Goal: Complete application form: Complete application form

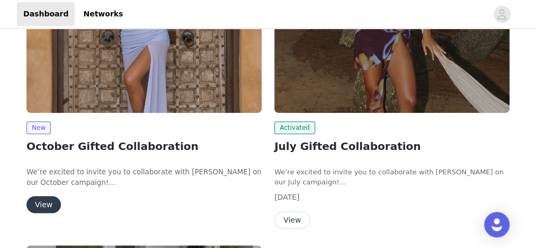
scroll to position [296, 0]
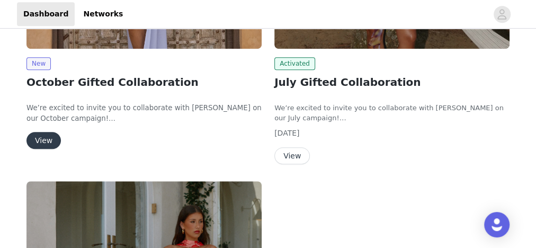
click at [41, 137] on button "View" at bounding box center [43, 140] width 34 height 17
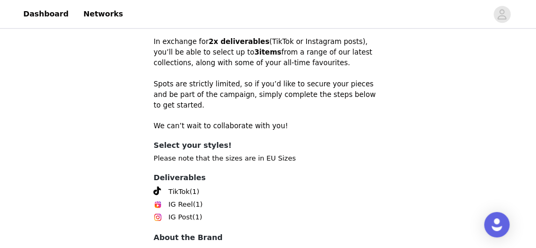
scroll to position [423, 0]
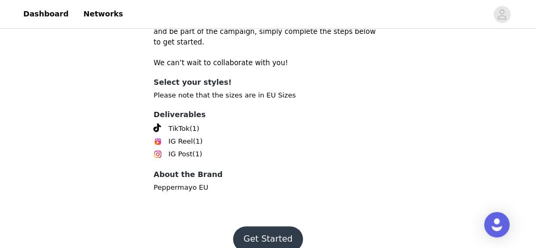
click at [265, 226] on button "Get Started" at bounding box center [268, 238] width 70 height 25
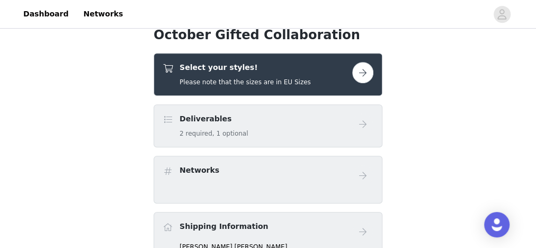
scroll to position [254, 0]
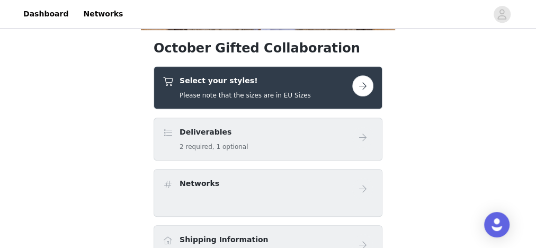
click at [244, 133] on div "Deliverables 2 required, 1 optional" at bounding box center [256, 138] width 189 height 25
click at [365, 84] on button "button" at bounding box center [362, 85] width 21 height 21
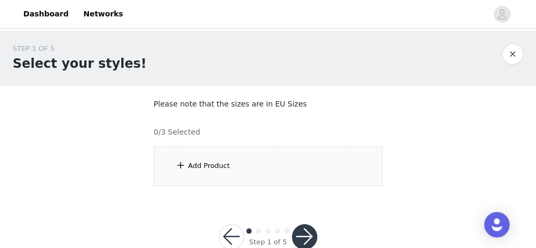
click at [244, 167] on div "Add Product" at bounding box center [267, 166] width 229 height 40
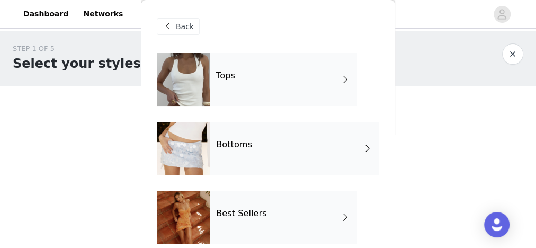
click at [260, 91] on div "Tops" at bounding box center [283, 79] width 147 height 53
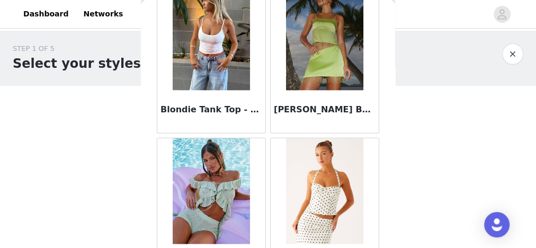
scroll to position [1270, 0]
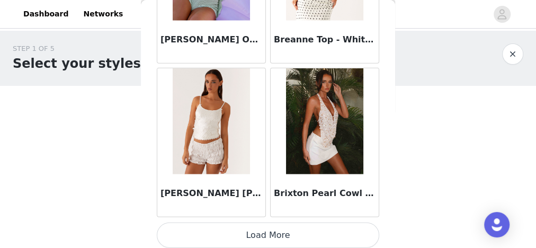
click at [241, 231] on button "Load More" at bounding box center [268, 234] width 222 height 25
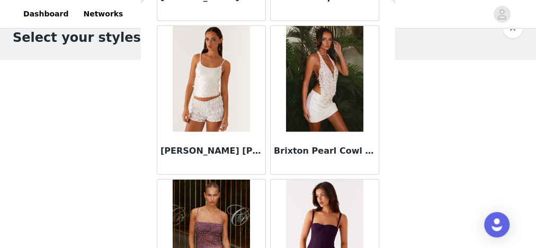
scroll to position [1536, 0]
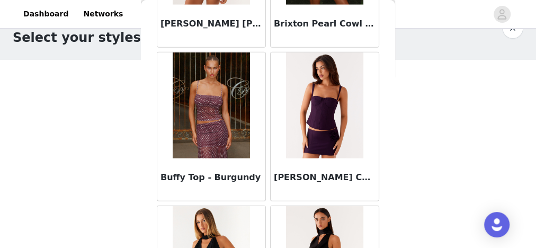
click at [197, 176] on h3 "Buffy Top - Burgundy" at bounding box center [211, 177] width 102 height 13
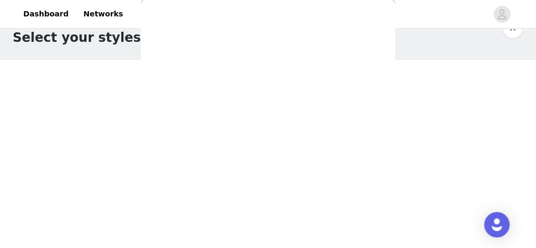
click at [197, 176] on div "Back Aimee Top - Yellow Aliah Knit Top - Yellow Anais Scarf Top - Sicily Sunset…" at bounding box center [268, 124] width 254 height 248
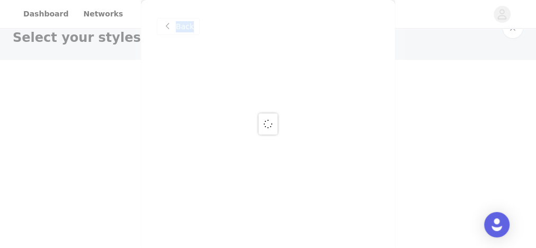
scroll to position [0, 0]
click at [197, 176] on div "Back" at bounding box center [268, 124] width 254 height 248
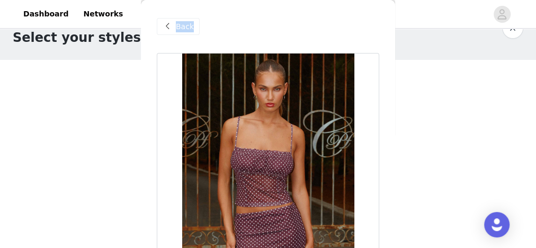
click at [178, 23] on span "Back" at bounding box center [185, 26] width 18 height 11
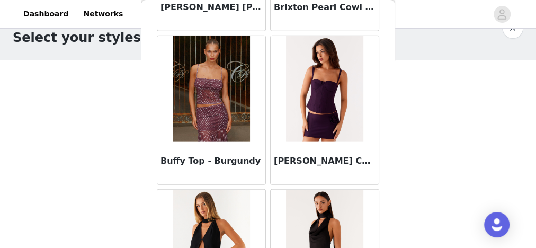
scroll to position [1566, 0]
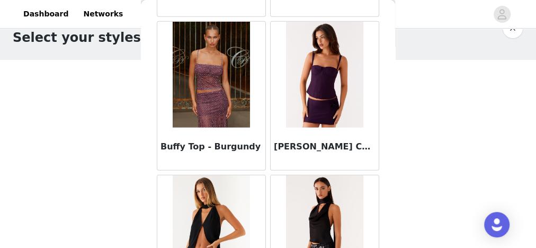
drag, startPoint x: 199, startPoint y: 143, endPoint x: 191, endPoint y: 139, distance: 9.5
click at [191, 140] on h3 "Buffy Top - Burgundy" at bounding box center [211, 146] width 102 height 13
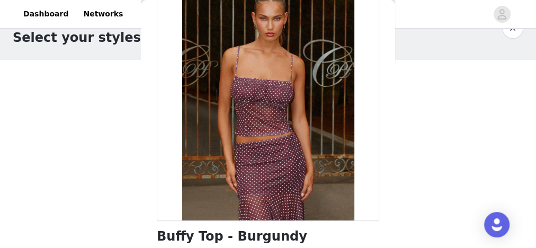
scroll to position [0, 0]
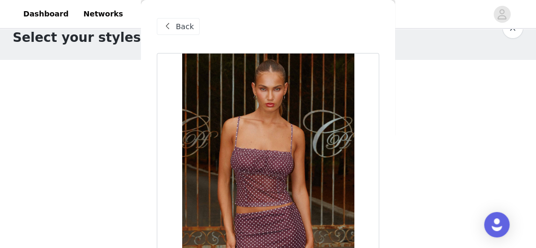
click at [174, 26] on div "Back" at bounding box center [178, 26] width 43 height 17
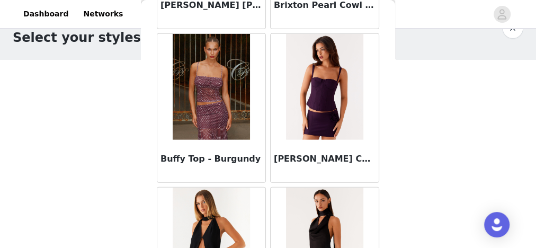
scroll to position [1566, 0]
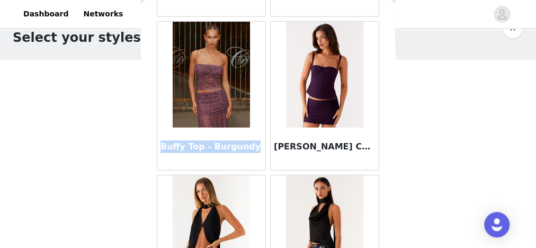
drag, startPoint x: 240, startPoint y: 141, endPoint x: 161, endPoint y: 142, distance: 78.9
click at [161, 142] on h3 "Buffy Top - Burgundy" at bounding box center [211, 146] width 102 height 13
copy h3 "Buffy Top - Burgundy"
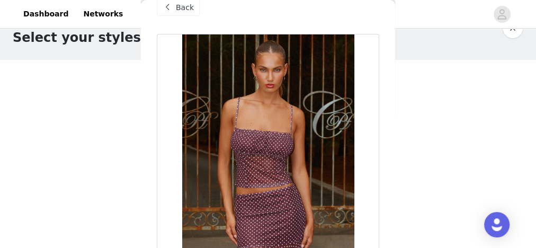
scroll to position [0, 0]
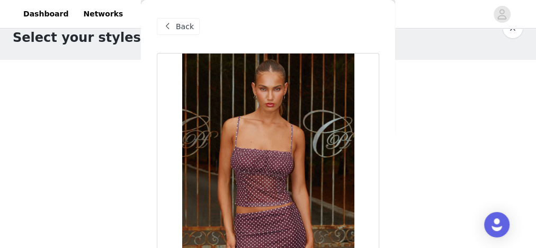
click at [176, 27] on span "Back" at bounding box center [185, 26] width 18 height 11
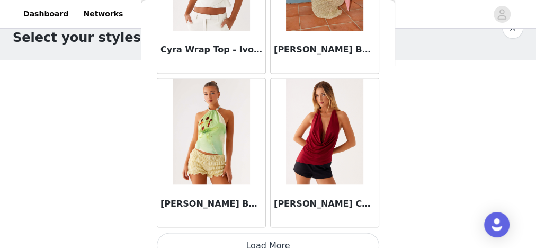
scroll to position [2896, 0]
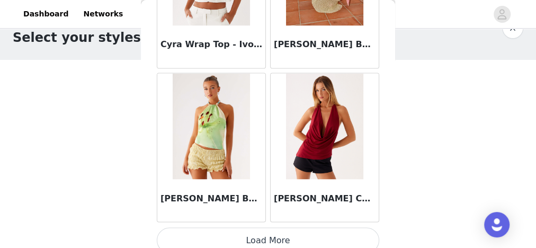
click at [259, 227] on button "Load More" at bounding box center [268, 239] width 222 height 25
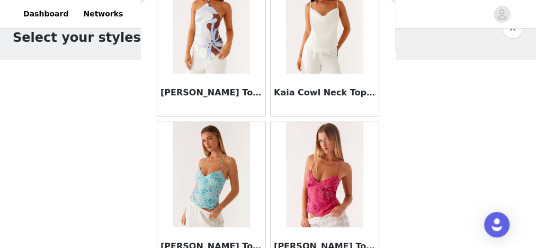
scroll to position [4425, 0]
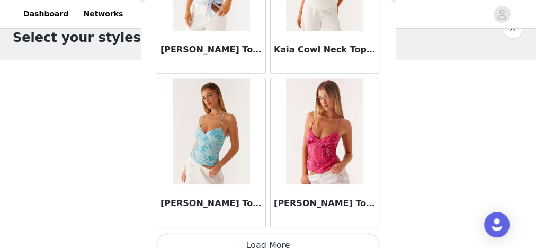
click at [266, 232] on button "Load More" at bounding box center [268, 244] width 222 height 25
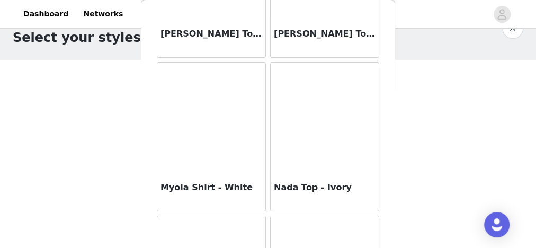
scroll to position [5955, 0]
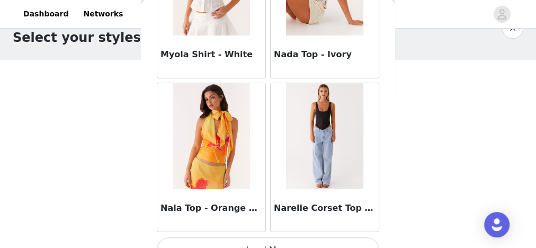
click at [300, 237] on button "Load More" at bounding box center [268, 249] width 222 height 25
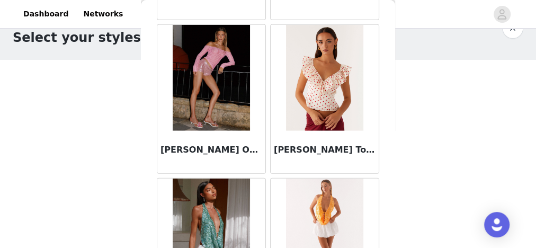
scroll to position [7485, 0]
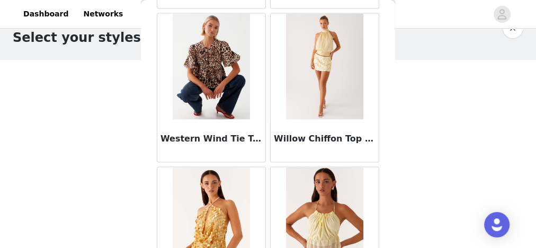
scroll to position [8887, 0]
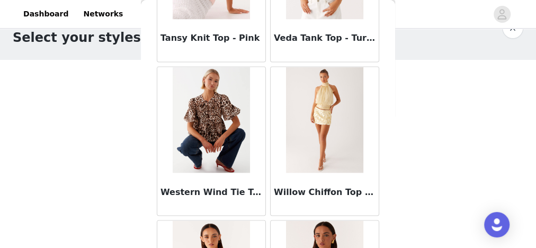
click at [120, 119] on div "STEP 1 OF 5 Select your styles! Please note that the sizes are in EU Sizes 0/3 …" at bounding box center [268, 89] width 536 height 168
click at [98, 40] on h1 "Select your styles!" at bounding box center [80, 37] width 134 height 19
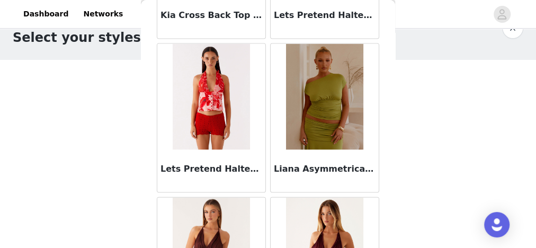
scroll to position [0, 0]
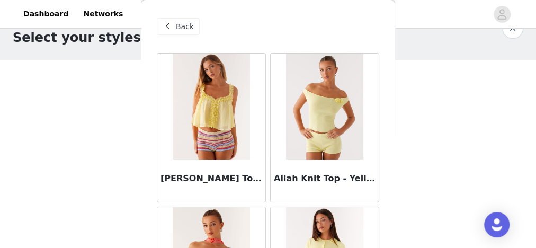
click at [176, 22] on span "Back" at bounding box center [185, 26] width 18 height 11
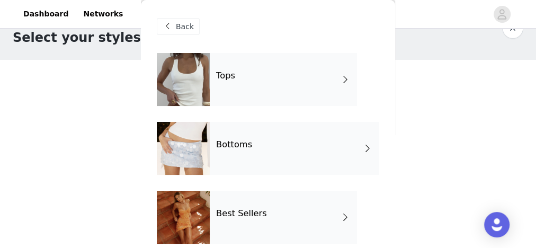
click at [242, 144] on h4 "Bottoms" at bounding box center [234, 145] width 36 height 10
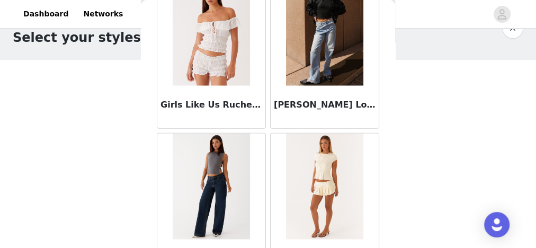
scroll to position [1355, 0]
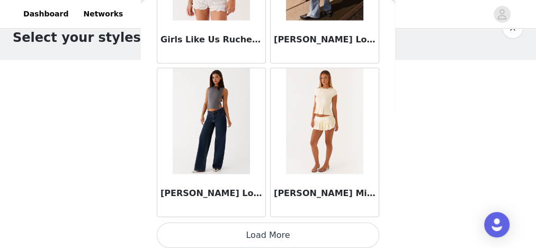
click at [279, 231] on button "Load More" at bounding box center [268, 234] width 222 height 25
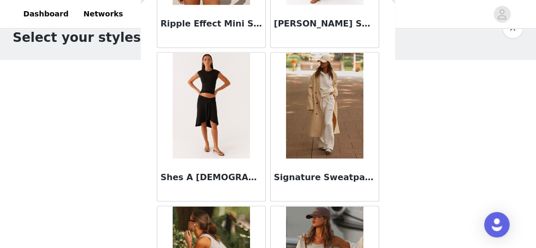
scroll to position [2848, 0]
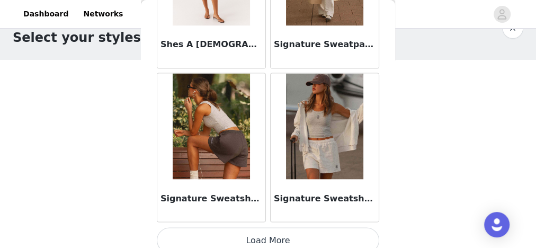
click at [275, 227] on button "Load More" at bounding box center [268, 239] width 222 height 25
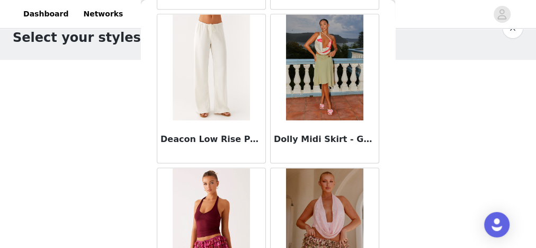
scroll to position [0, 0]
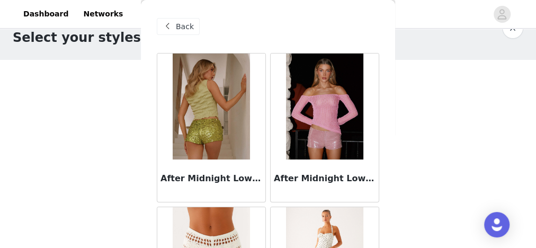
click at [189, 29] on span "Back" at bounding box center [185, 26] width 18 height 11
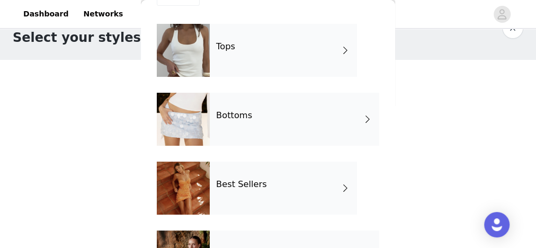
scroll to position [42, 0]
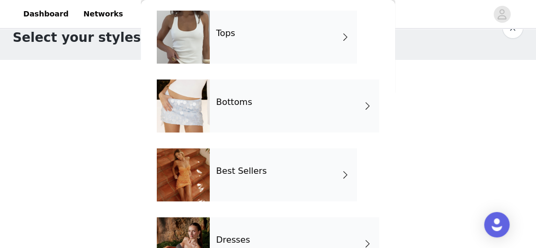
click at [256, 171] on h4 "Best Sellers" at bounding box center [241, 171] width 51 height 10
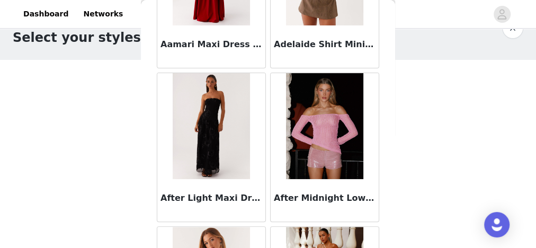
scroll to position [0, 0]
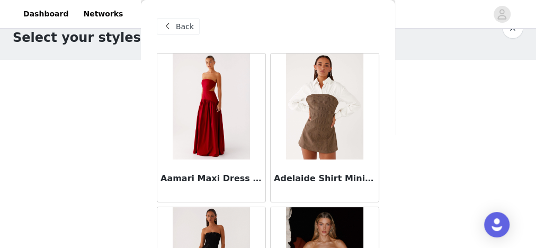
click at [192, 28] on div "Back" at bounding box center [178, 26] width 43 height 17
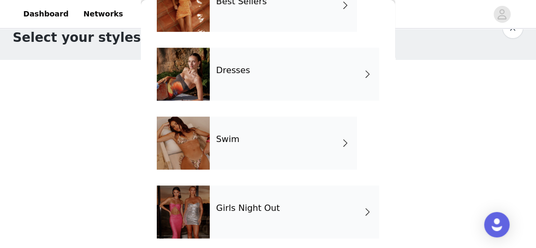
scroll to position [296, 0]
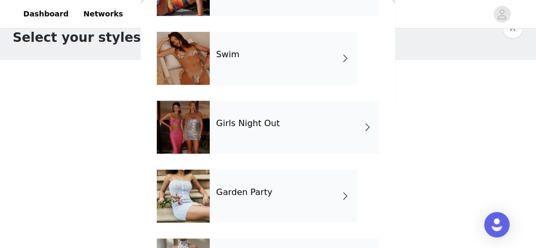
click at [259, 140] on div "Girls Night Out" at bounding box center [294, 127] width 169 height 53
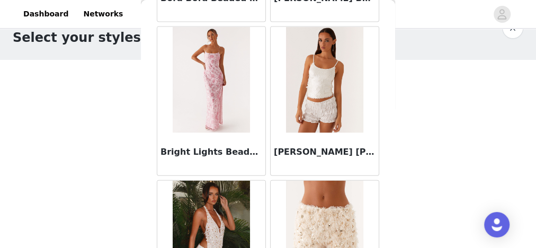
scroll to position [1228, 0]
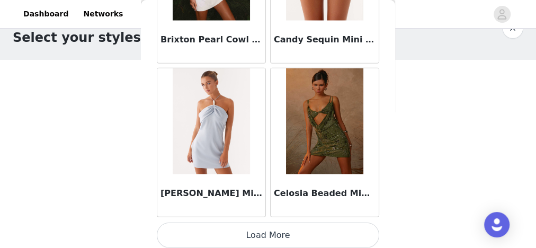
click at [290, 232] on button "Load More" at bounding box center [268, 234] width 222 height 25
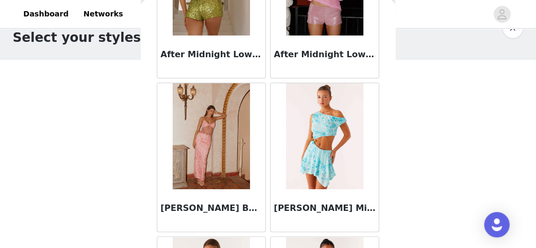
scroll to position [0, 0]
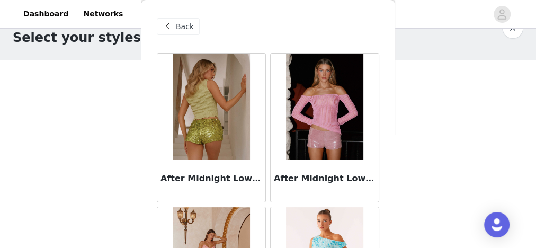
click at [191, 25] on div "Back" at bounding box center [178, 26] width 43 height 17
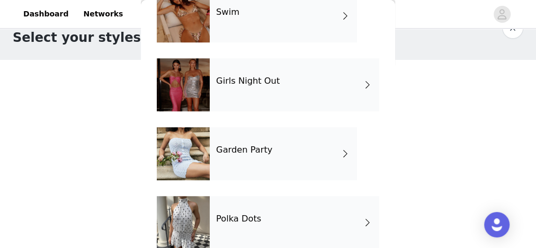
scroll to position [356, 0]
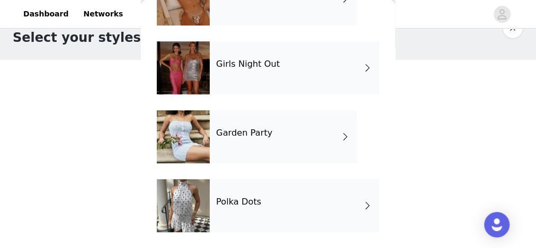
click at [257, 218] on div "Polka Dots" at bounding box center [294, 205] width 169 height 53
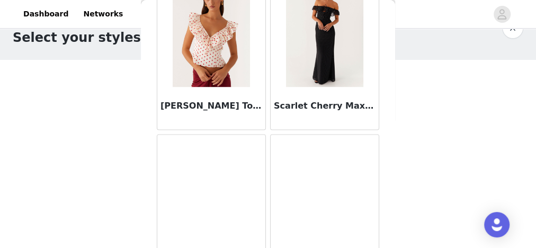
scroll to position [720, 0]
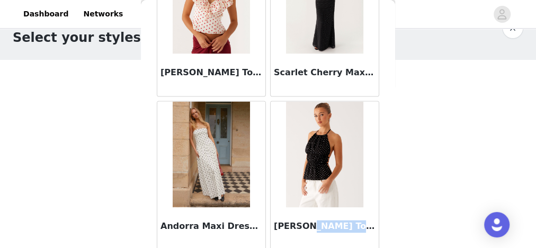
drag, startPoint x: 335, startPoint y: 223, endPoint x: 298, endPoint y: 223, distance: 37.0
click at [298, 223] on h3 "Sergio Halter Top - Black Polka Dot" at bounding box center [325, 226] width 102 height 13
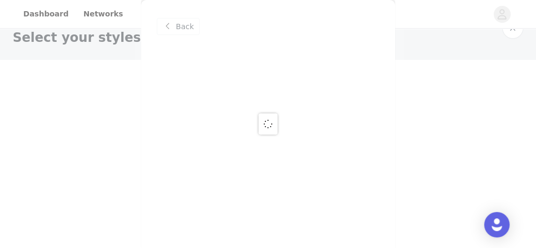
scroll to position [0, 0]
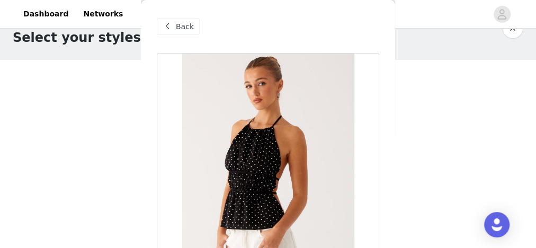
click at [188, 33] on div "Back" at bounding box center [178, 26] width 43 height 17
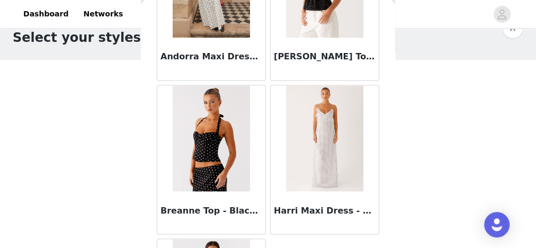
scroll to position [1027, 0]
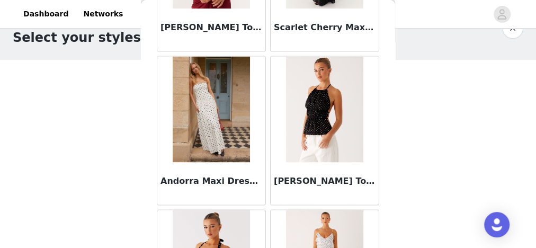
click at [302, 104] on img at bounding box center [324, 109] width 77 height 106
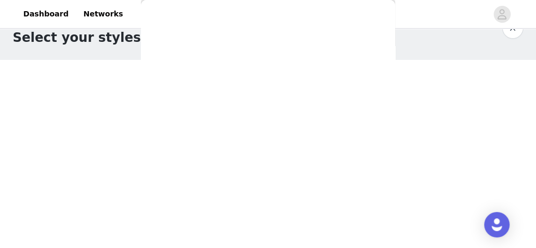
scroll to position [321, 0]
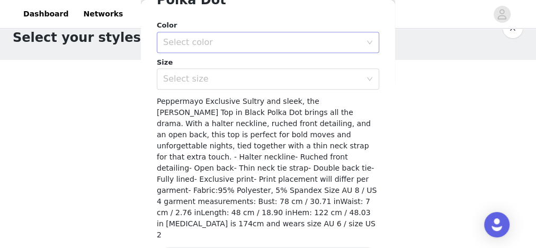
click at [234, 37] on div "Select color" at bounding box center [262, 42] width 198 height 11
click at [217, 50] on li "Black Polka Dot" at bounding box center [265, 50] width 216 height 17
click at [221, 69] on div "Select size" at bounding box center [264, 79] width 203 height 20
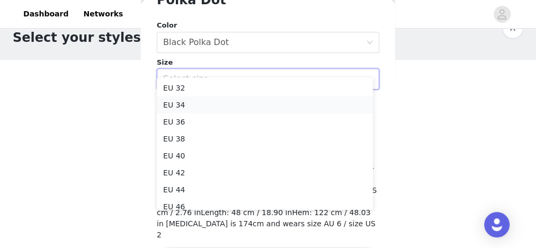
click at [221, 108] on li "EU 34" at bounding box center [265, 104] width 216 height 17
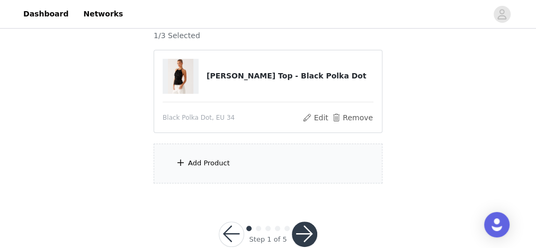
scroll to position [98, 0]
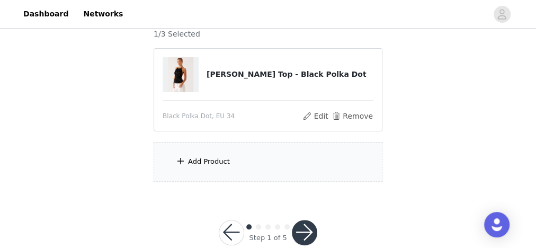
click at [202, 166] on div "Add Product" at bounding box center [267, 162] width 229 height 40
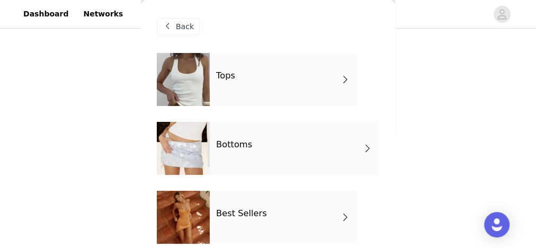
click at [250, 150] on div "Bottoms" at bounding box center [294, 148] width 169 height 53
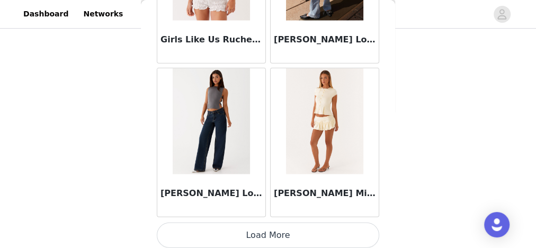
scroll to position [119, 0]
click at [260, 238] on button "Load More" at bounding box center [268, 234] width 222 height 25
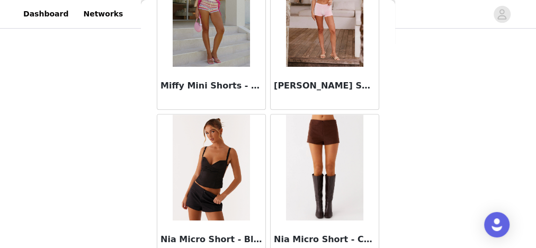
scroll to position [2246, 0]
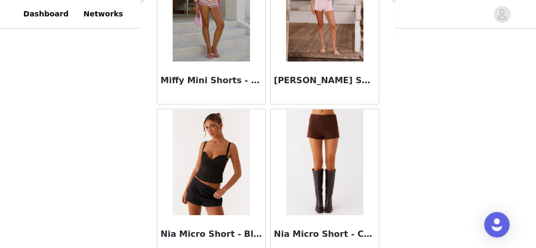
click at [326, 182] on img at bounding box center [324, 162] width 77 height 106
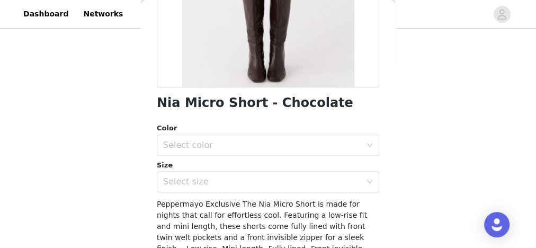
scroll to position [215, 0]
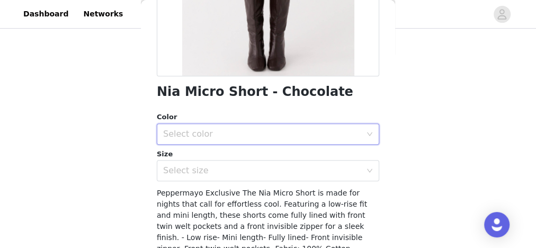
click at [231, 125] on div "Select color" at bounding box center [264, 134] width 203 height 20
click at [206, 158] on li "Chocolate" at bounding box center [265, 157] width 216 height 17
click at [214, 178] on div "Select size" at bounding box center [264, 170] width 203 height 20
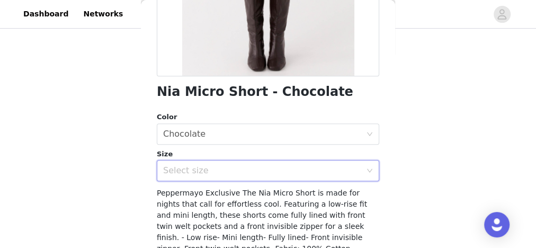
click at [212, 177] on div "Select size" at bounding box center [264, 170] width 203 height 20
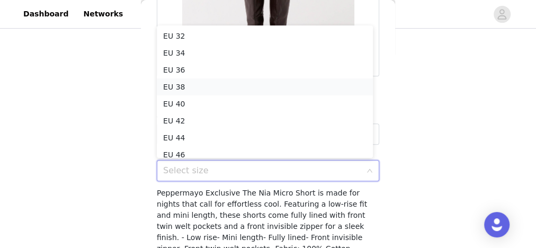
scroll to position [5, 0]
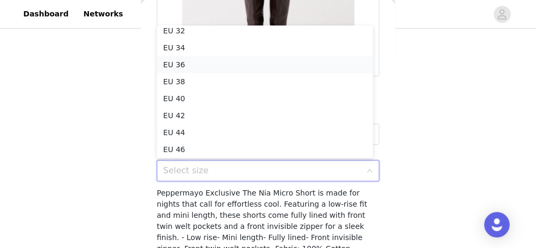
click at [203, 66] on li "EU 36" at bounding box center [265, 64] width 216 height 17
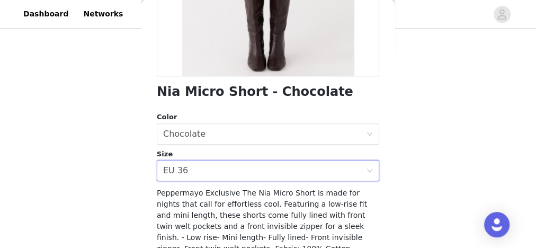
click at [256, 195] on span "Peppermayo Exclusive The Nia Micro Short is made for nights that call for effor…" at bounding box center [264, 242] width 214 height 108
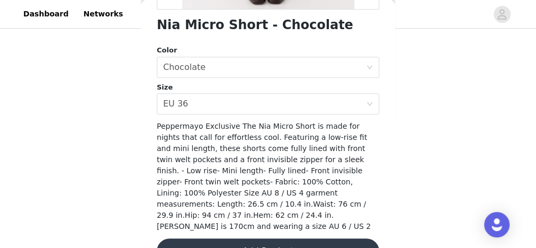
scroll to position [296, 0]
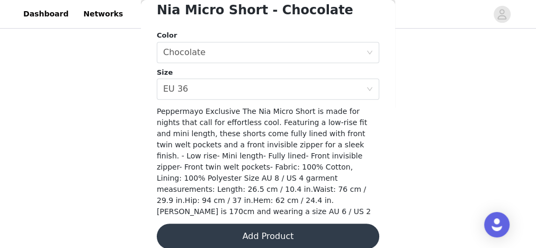
click at [252, 224] on button "Add Product" at bounding box center [268, 235] width 222 height 25
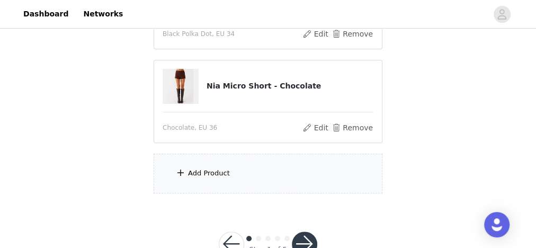
scroll to position [181, 0]
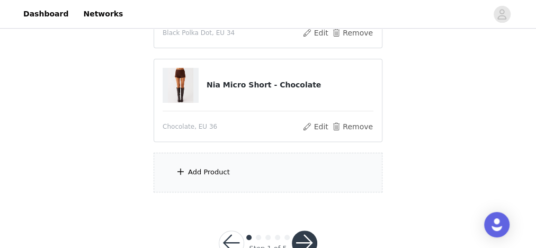
click at [218, 176] on div "Add Product" at bounding box center [209, 172] width 42 height 11
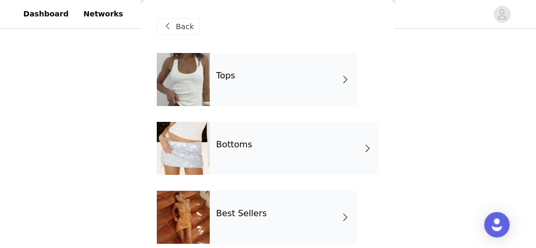
click at [264, 100] on div "Tops" at bounding box center [283, 79] width 147 height 53
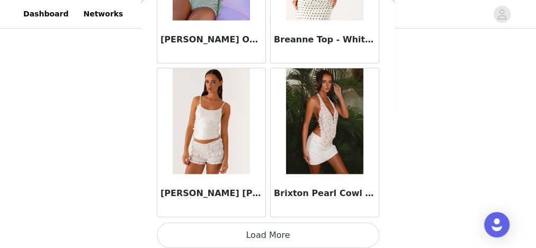
scroll to position [213, 0]
click at [284, 229] on button "Load More" at bounding box center [268, 234] width 222 height 25
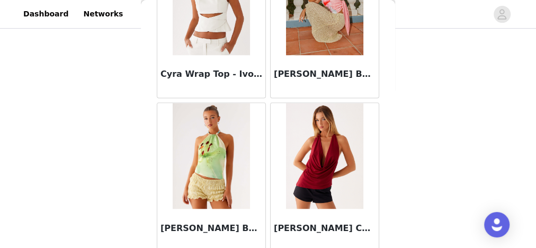
scroll to position [2896, 0]
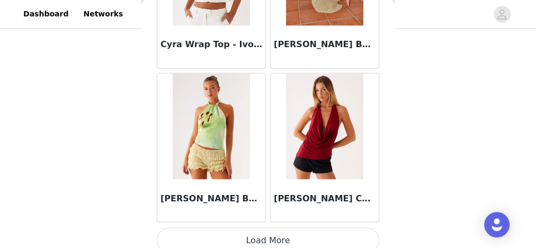
click at [293, 231] on button "Load More" at bounding box center [268, 239] width 222 height 25
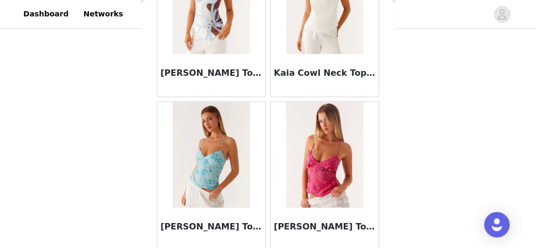
scroll to position [4425, 0]
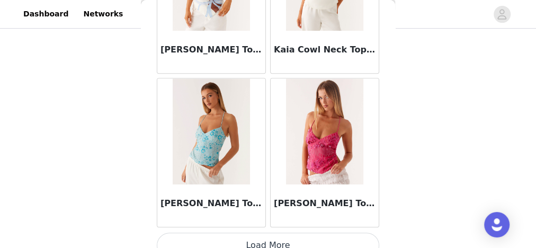
click at [264, 232] on button "Load More" at bounding box center [268, 244] width 222 height 25
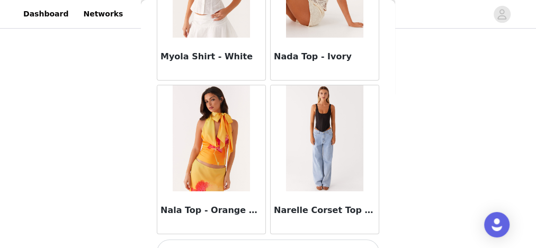
scroll to position [5955, 0]
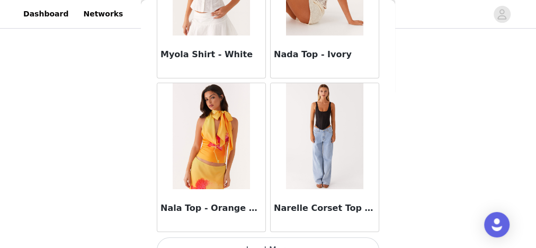
click at [265, 237] on button "Load More" at bounding box center [268, 249] width 222 height 25
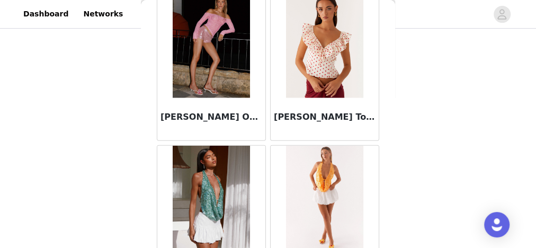
scroll to position [7485, 0]
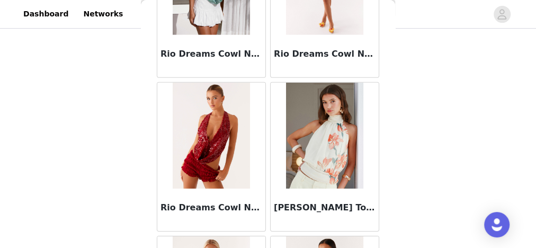
scroll to position [7644, 0]
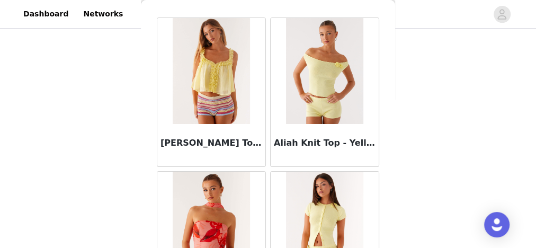
scroll to position [0, 0]
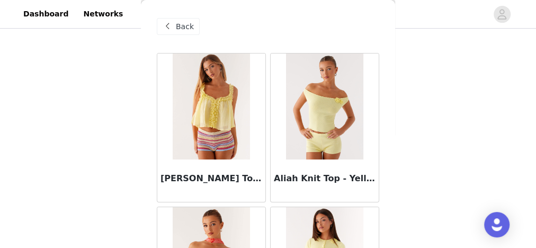
click at [186, 29] on span "Back" at bounding box center [185, 26] width 18 height 11
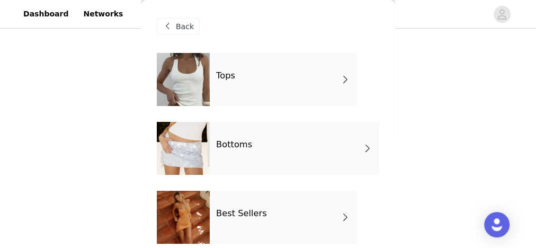
click at [225, 152] on div "Bottoms" at bounding box center [294, 148] width 169 height 53
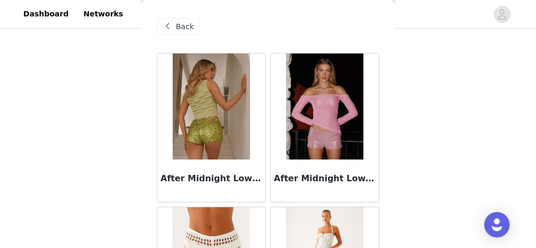
click at [170, 29] on span at bounding box center [167, 26] width 13 height 13
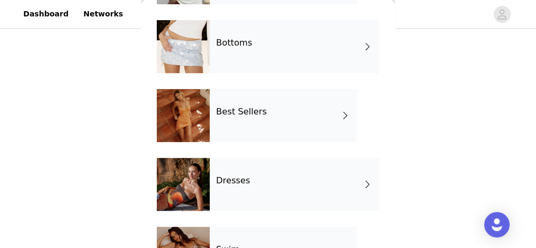
scroll to position [116, 0]
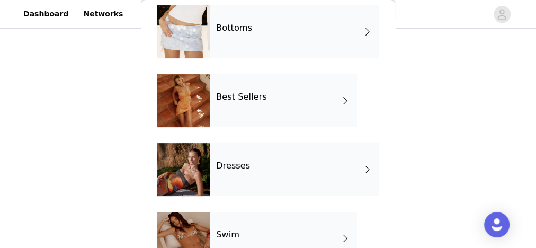
click at [265, 167] on div "Dresses" at bounding box center [294, 169] width 169 height 53
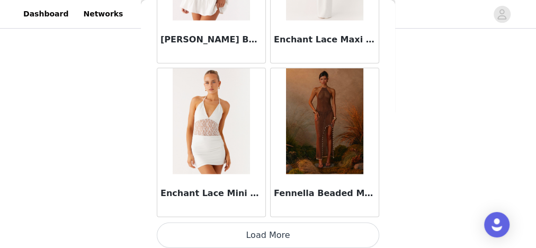
scroll to position [212, 0]
click at [278, 229] on button "Load More" at bounding box center [268, 234] width 222 height 25
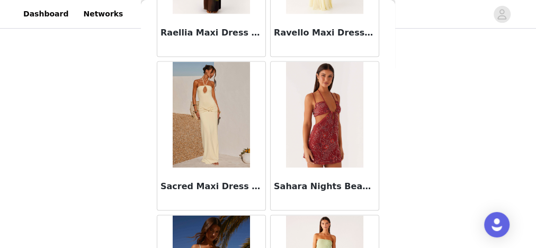
scroll to position [2896, 0]
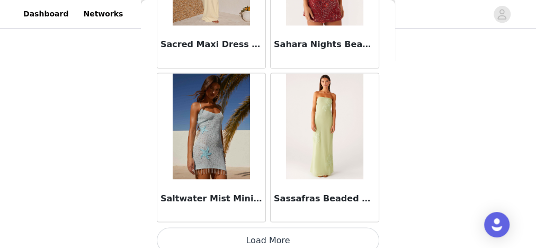
click at [265, 227] on button "Load More" at bounding box center [268, 239] width 222 height 25
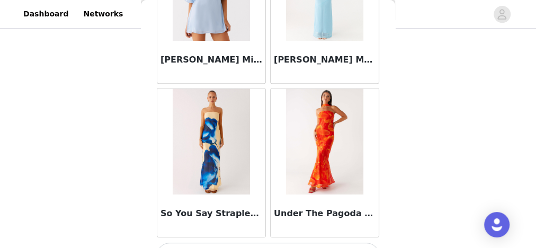
scroll to position [4425, 0]
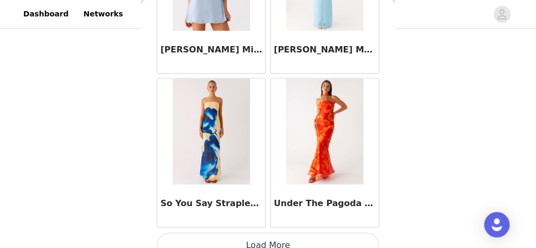
click at [243, 233] on button "Load More" at bounding box center [268, 244] width 222 height 25
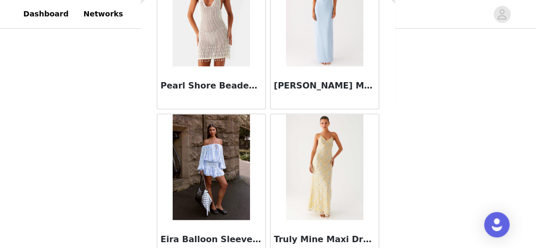
scroll to position [0, 0]
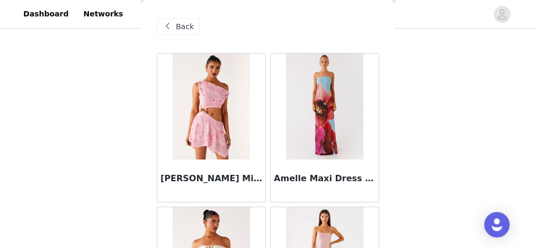
click at [169, 26] on span at bounding box center [167, 26] width 13 height 13
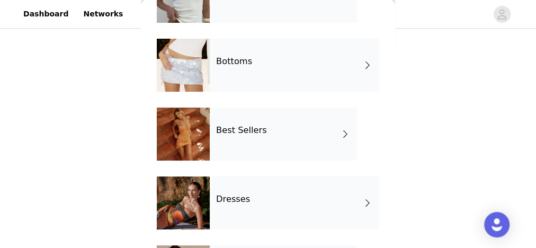
scroll to position [88, 0]
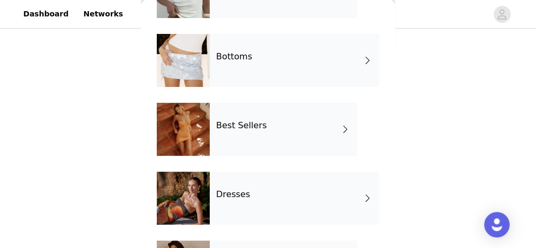
click at [253, 213] on div "Dresses" at bounding box center [294, 197] width 169 height 53
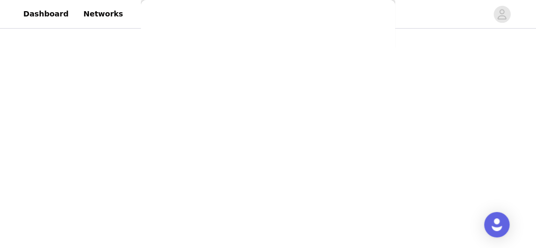
scroll to position [0, 0]
click at [178, 31] on div at bounding box center [268, 124] width 536 height 248
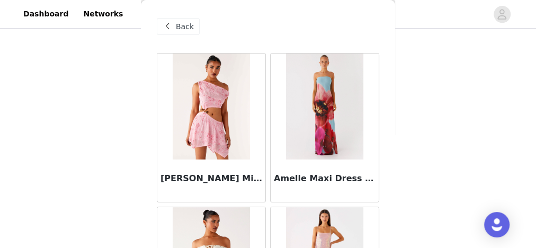
click at [182, 30] on span "Back" at bounding box center [185, 26] width 18 height 11
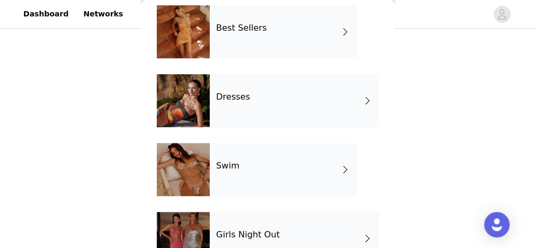
scroll to position [218, 0]
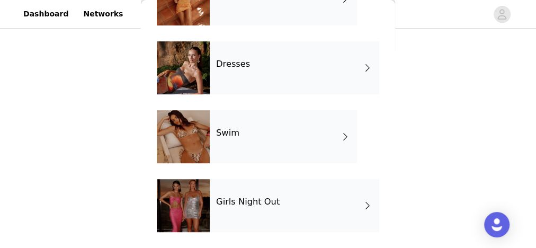
click at [266, 146] on div "Swim" at bounding box center [283, 136] width 147 height 53
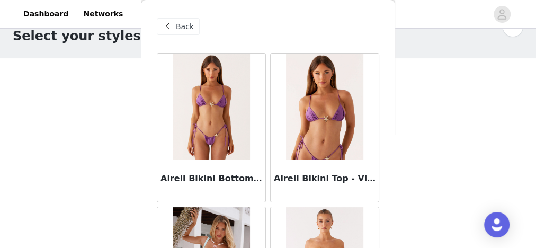
scroll to position [0, 0]
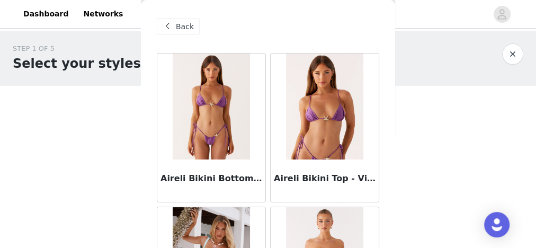
click at [176, 22] on span "Back" at bounding box center [185, 26] width 18 height 11
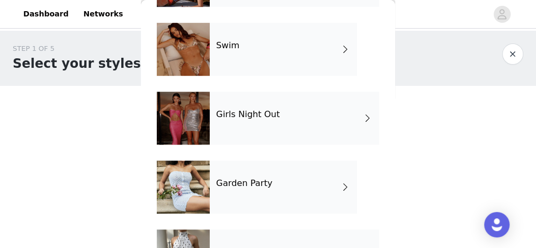
scroll to position [356, 0]
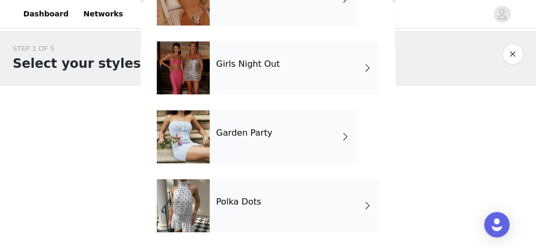
click at [270, 145] on div "Garden Party" at bounding box center [283, 136] width 147 height 53
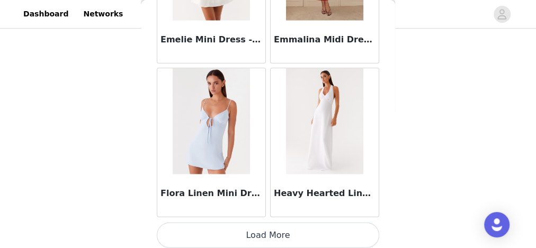
scroll to position [146, 0]
click at [261, 225] on button "Load More" at bounding box center [268, 234] width 222 height 25
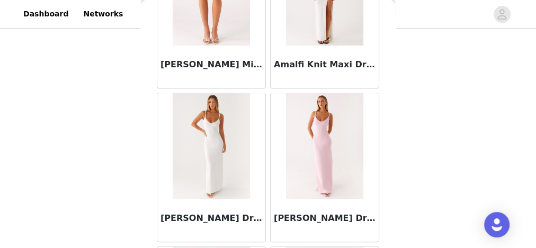
scroll to position [0, 0]
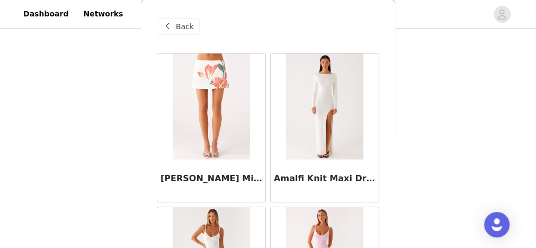
click at [187, 29] on span "Back" at bounding box center [185, 26] width 18 height 11
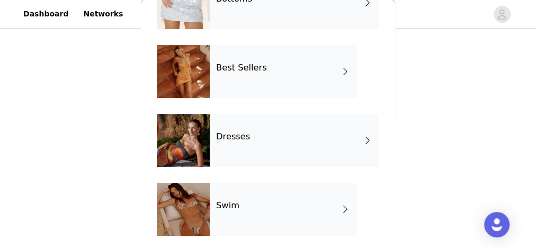
scroll to position [144, 0]
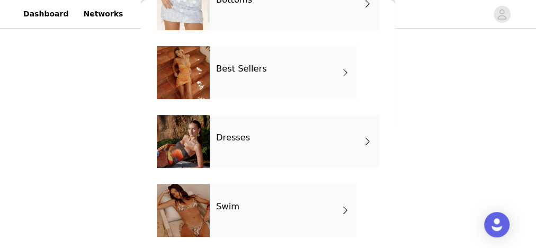
click at [241, 66] on h4 "Best Sellers" at bounding box center [241, 69] width 51 height 10
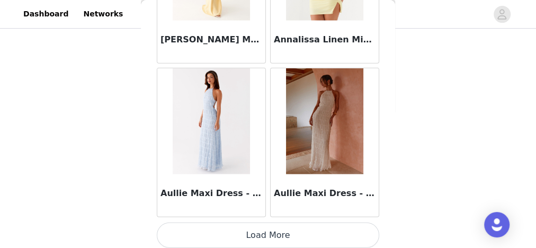
scroll to position [213, 0]
click at [260, 222] on button "Load More" at bounding box center [268, 234] width 222 height 25
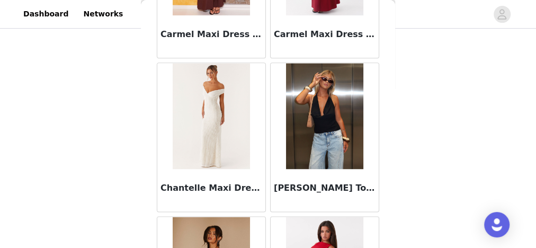
scroll to position [2640, 0]
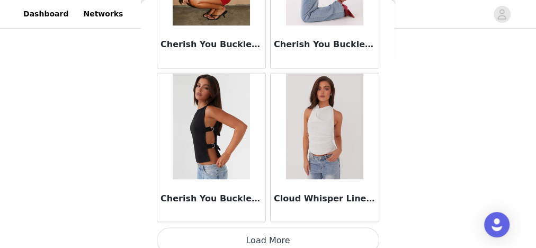
click at [273, 227] on button "Load More" at bounding box center [268, 239] width 222 height 25
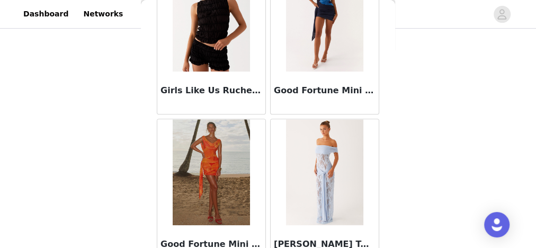
scroll to position [4425, 0]
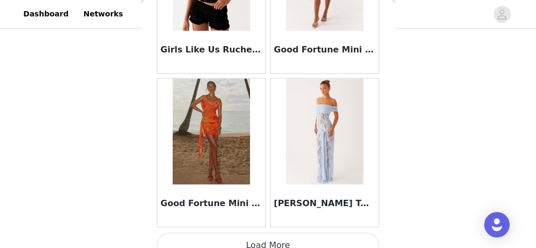
click at [274, 235] on button "Load More" at bounding box center [268, 244] width 222 height 25
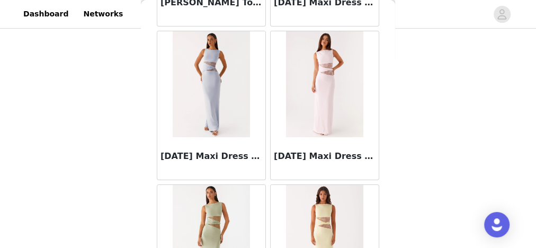
scroll to position [5955, 0]
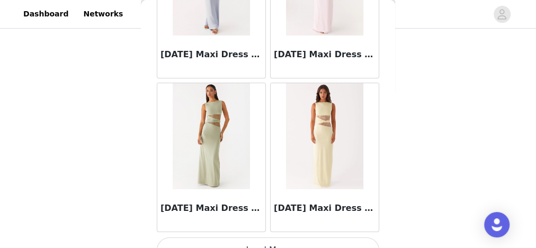
click at [271, 238] on button "Load More" at bounding box center [268, 249] width 222 height 25
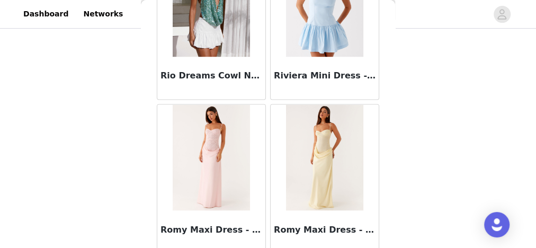
scroll to position [9014, 0]
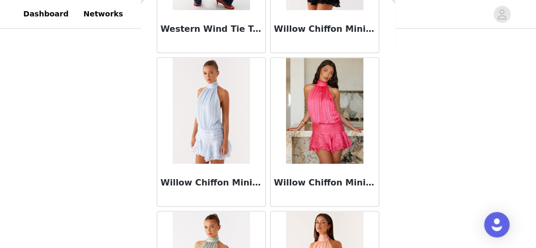
scroll to position [10544, 0]
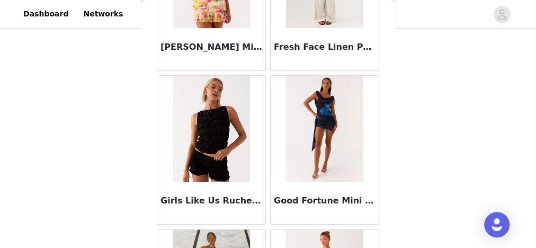
scroll to position [0, 0]
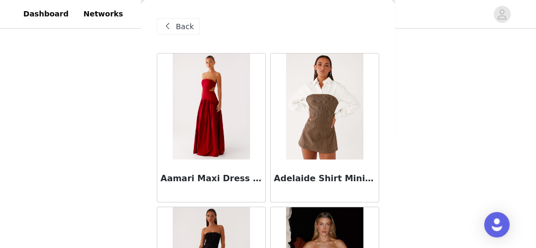
click at [188, 27] on span "Back" at bounding box center [185, 26] width 18 height 11
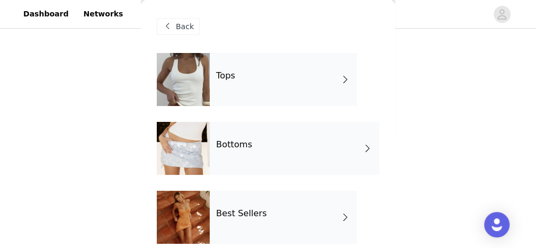
click at [257, 88] on div "Tops" at bounding box center [283, 79] width 147 height 53
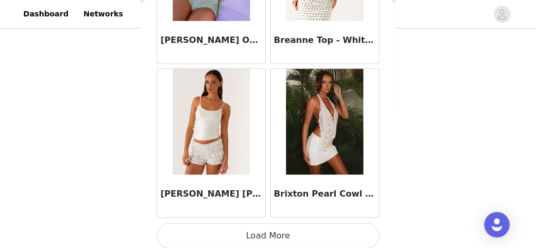
scroll to position [1366, 0]
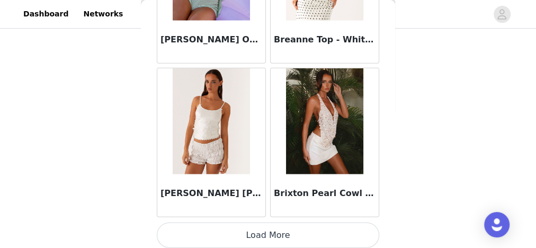
click at [244, 228] on button "Load More" at bounding box center [268, 234] width 222 height 25
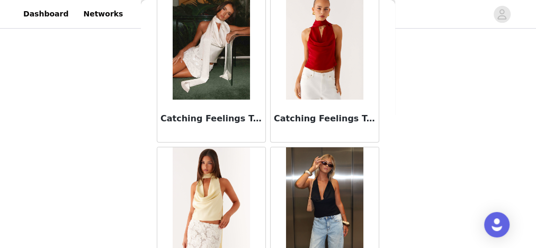
scroll to position [1948, 0]
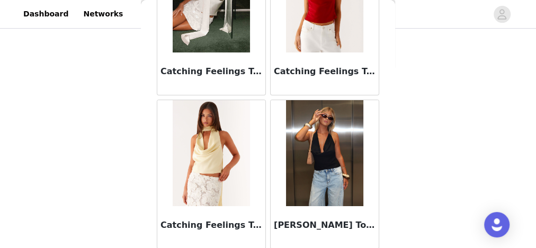
click at [341, 166] on img at bounding box center [324, 153] width 77 height 106
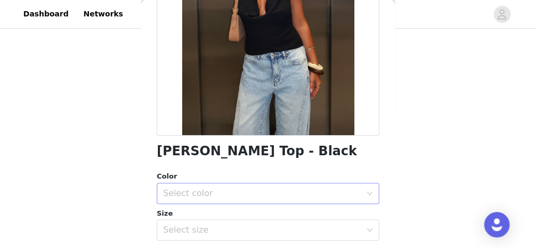
scroll to position [169, 0]
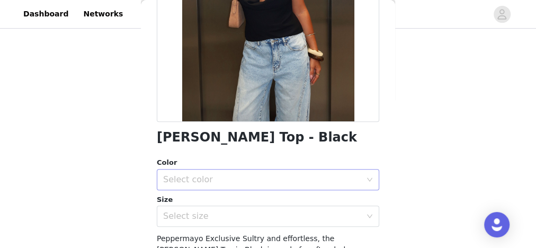
click at [250, 170] on div "Select color" at bounding box center [264, 179] width 203 height 20
click at [230, 199] on li "Black" at bounding box center [265, 202] width 216 height 17
click at [229, 216] on div "Select size" at bounding box center [262, 216] width 198 height 11
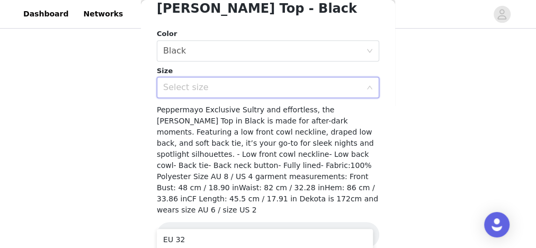
scroll to position [298, 0]
click at [251, 151] on span "Peppermayo Exclusive Sultry and effortless, the Charli Cowl Top in Black is mad…" at bounding box center [267, 159] width 221 height 108
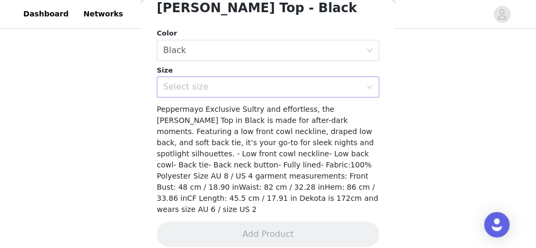
click at [315, 92] on div "Select size" at bounding box center [264, 87] width 203 height 20
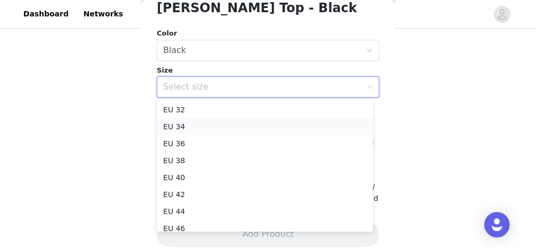
click at [199, 125] on li "EU 34" at bounding box center [265, 126] width 216 height 17
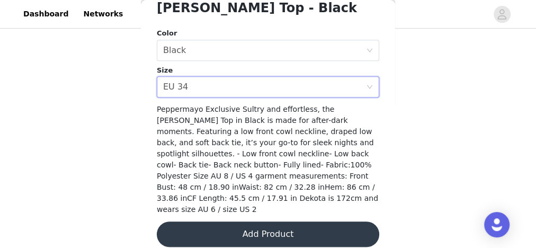
click at [240, 221] on button "Add Product" at bounding box center [268, 233] width 222 height 25
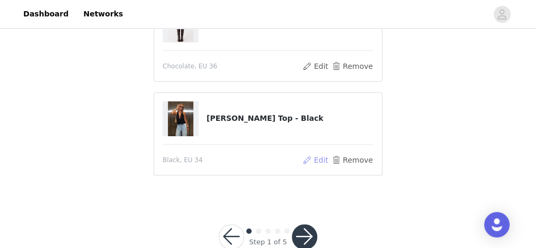
click at [319, 155] on button "Edit" at bounding box center [315, 159] width 27 height 13
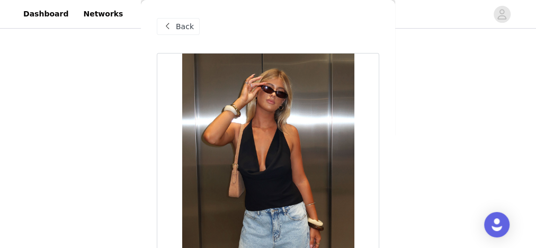
click at [185, 23] on span "Back" at bounding box center [185, 26] width 18 height 11
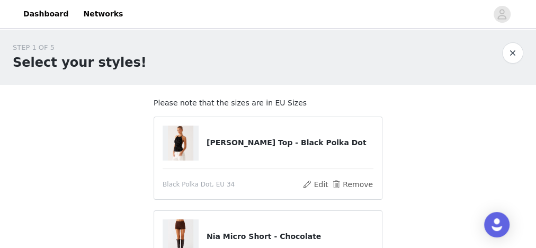
scroll to position [86, 0]
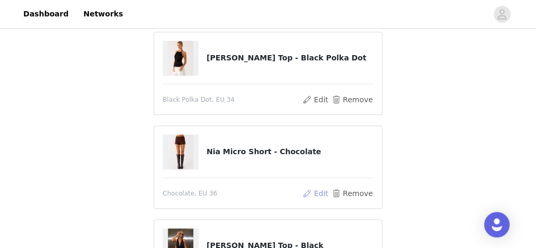
click at [324, 190] on button "Edit" at bounding box center [315, 193] width 27 height 13
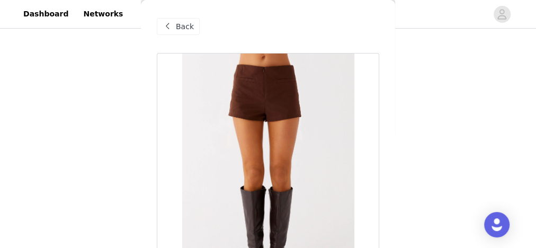
click at [180, 22] on span "Back" at bounding box center [185, 26] width 18 height 11
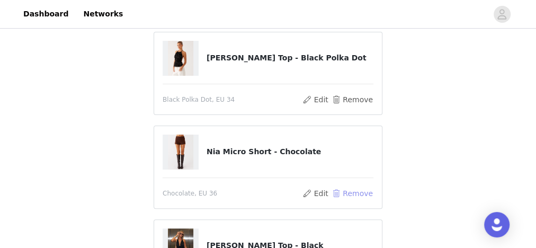
click at [354, 190] on button "Remove" at bounding box center [352, 193] width 42 height 13
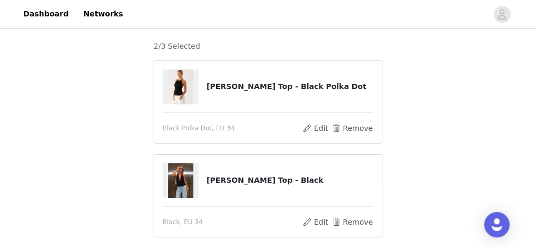
scroll to position [213, 0]
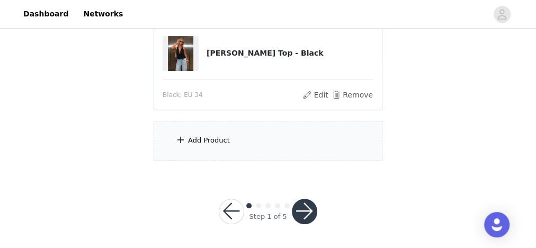
click at [224, 144] on div "Add Product" at bounding box center [267, 141] width 229 height 40
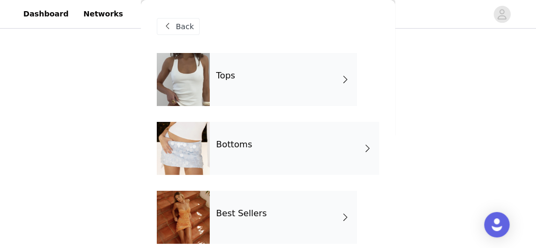
click at [261, 86] on div "Tops" at bounding box center [283, 79] width 147 height 53
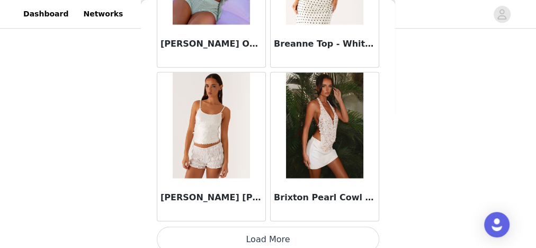
scroll to position [1366, 0]
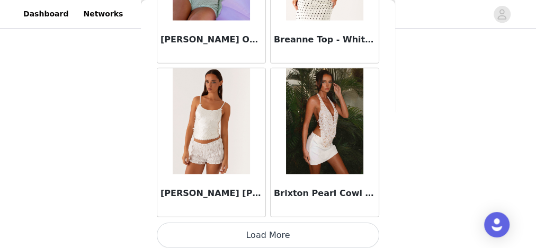
click at [289, 239] on button "Load More" at bounding box center [268, 234] width 222 height 25
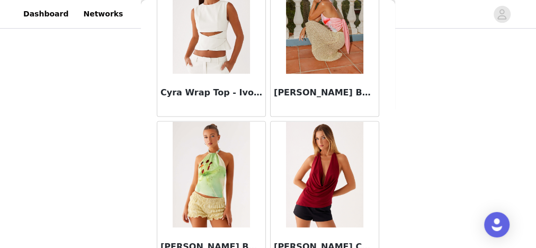
scroll to position [2896, 0]
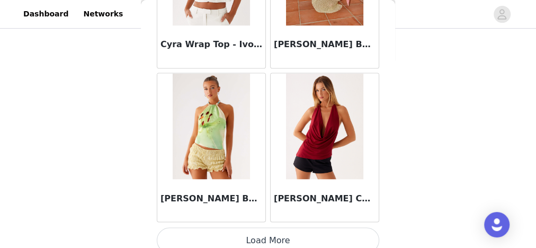
click at [313, 227] on button "Load More" at bounding box center [268, 239] width 222 height 25
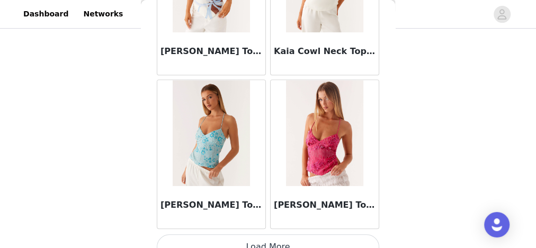
scroll to position [4425, 0]
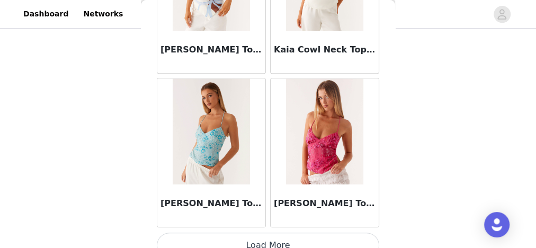
click at [312, 232] on button "Load More" at bounding box center [268, 244] width 222 height 25
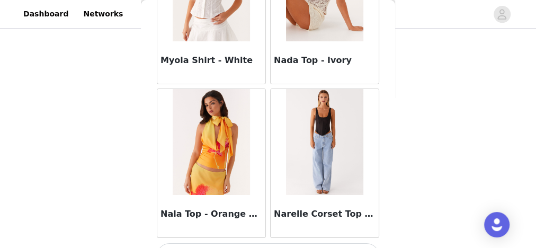
scroll to position [5955, 0]
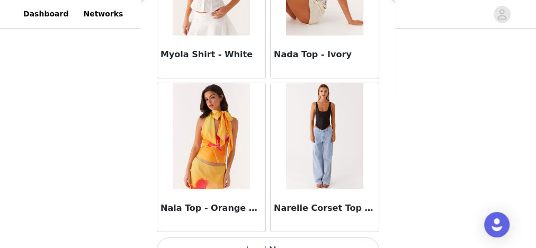
click at [254, 237] on button "Load More" at bounding box center [268, 249] width 222 height 25
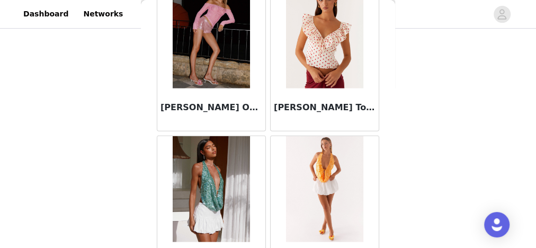
scroll to position [7485, 0]
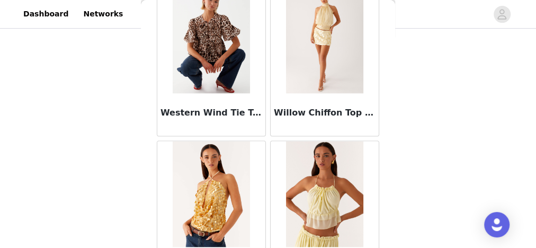
scroll to position [9014, 0]
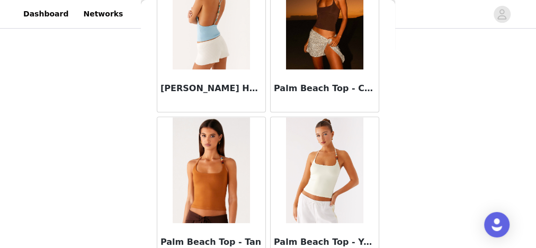
scroll to position [0, 0]
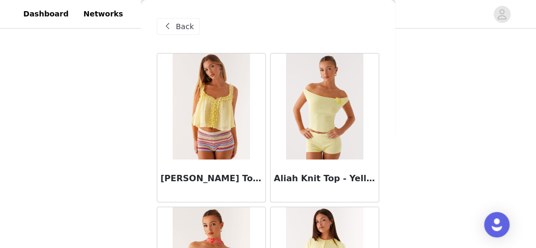
click at [182, 25] on span "Back" at bounding box center [185, 26] width 18 height 11
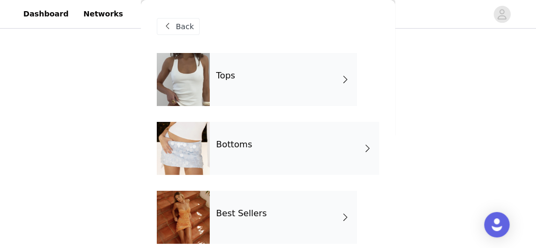
click at [242, 149] on h4 "Bottoms" at bounding box center [234, 145] width 36 height 10
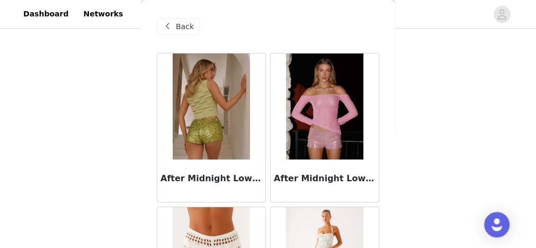
click at [188, 25] on span "Back" at bounding box center [185, 26] width 18 height 11
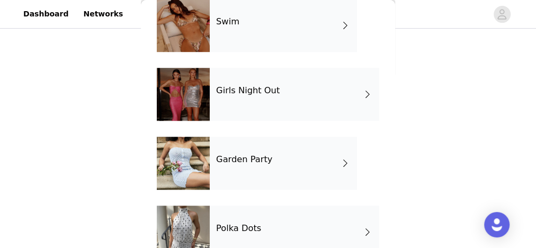
scroll to position [356, 0]
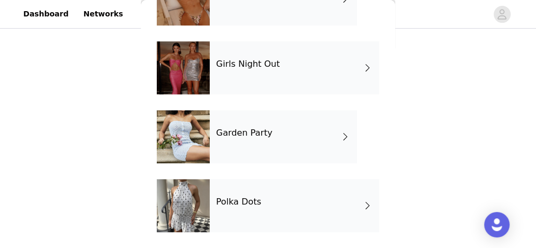
click at [238, 198] on h4 "Polka Dots" at bounding box center [238, 202] width 45 height 10
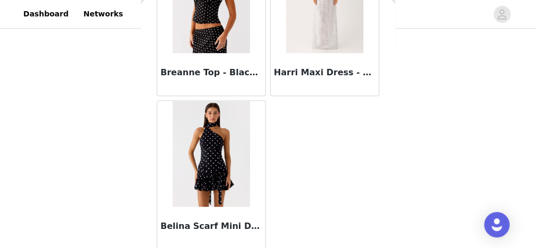
scroll to position [0, 0]
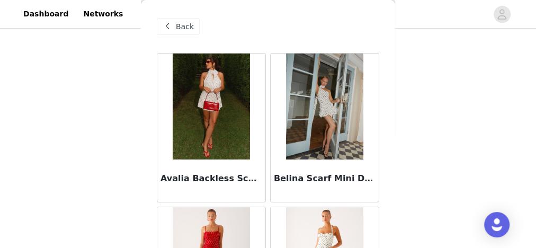
click at [166, 29] on span at bounding box center [167, 26] width 13 height 13
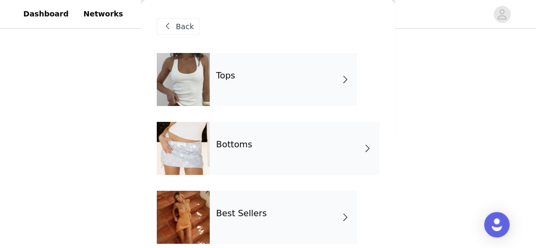
click at [262, 152] on div "Bottoms" at bounding box center [294, 148] width 169 height 53
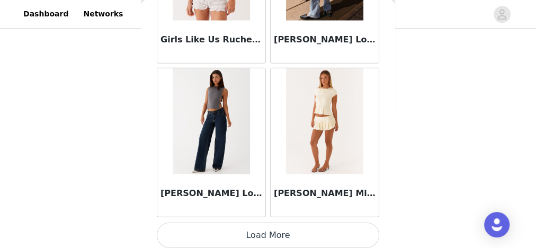
click at [278, 225] on button "Load More" at bounding box center [268, 234] width 222 height 25
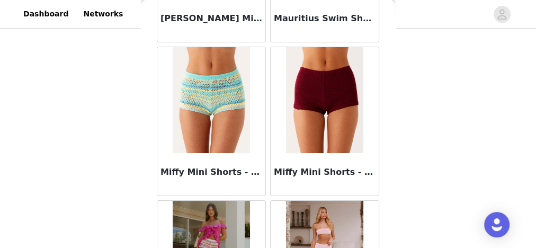
scroll to position [2213, 0]
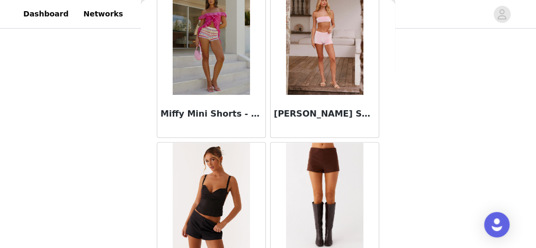
click at [330, 190] on img at bounding box center [324, 195] width 77 height 106
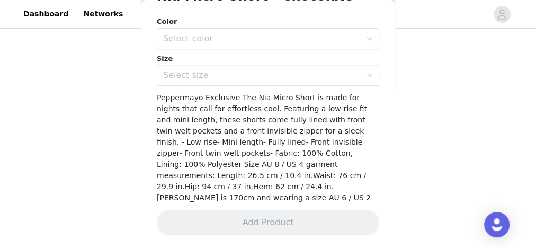
scroll to position [298, 0]
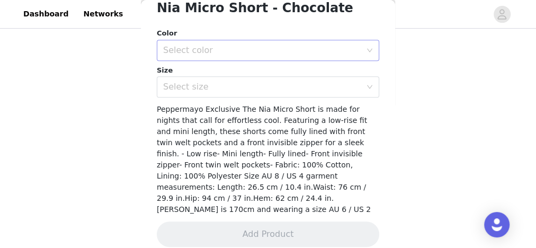
click at [196, 49] on div "Select color" at bounding box center [262, 50] width 198 height 11
click at [206, 71] on li "Chocolate" at bounding box center [265, 73] width 216 height 17
click at [208, 84] on div "Select size" at bounding box center [262, 86] width 198 height 11
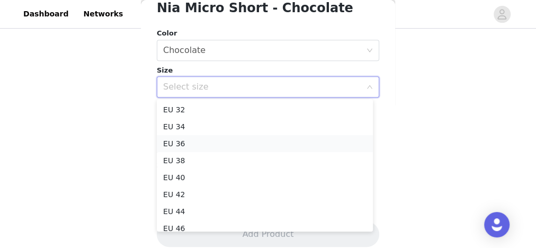
click at [223, 141] on li "EU 36" at bounding box center [265, 143] width 216 height 17
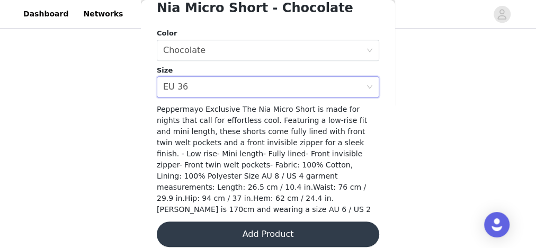
click at [232, 221] on button "Add Product" at bounding box center [268, 233] width 222 height 25
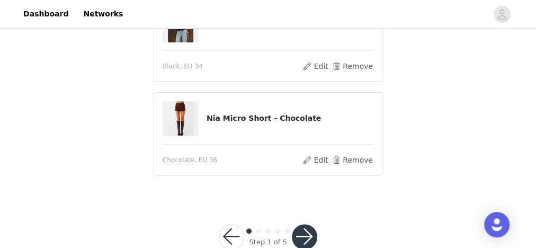
click at [303, 232] on button "button" at bounding box center [304, 236] width 25 height 25
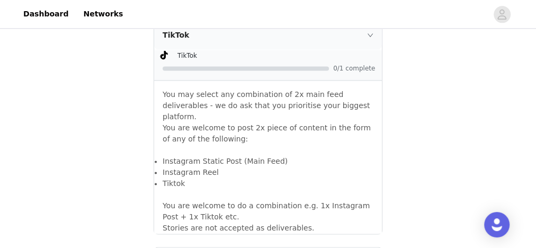
scroll to position [531, 0]
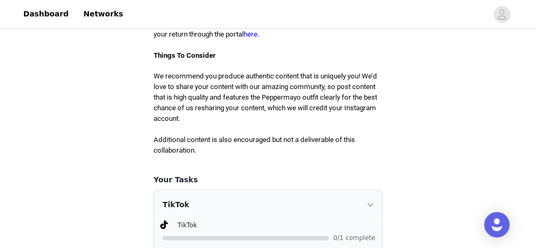
click at [359, 205] on div "TikTok" at bounding box center [268, 204] width 228 height 29
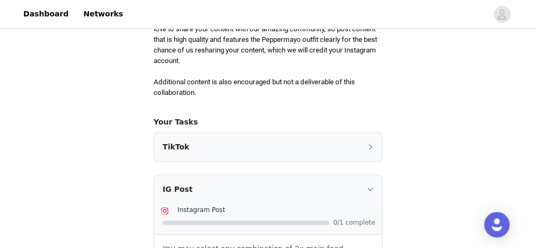
scroll to position [615, 0]
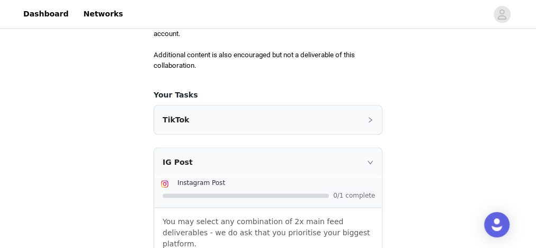
click at [328, 113] on div "TikTok" at bounding box center [268, 119] width 228 height 29
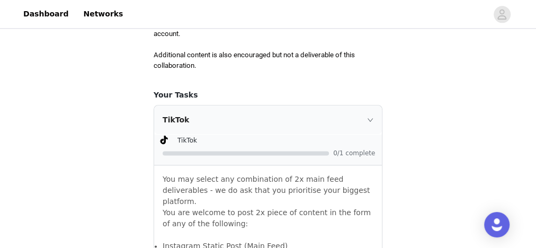
scroll to position [700, 0]
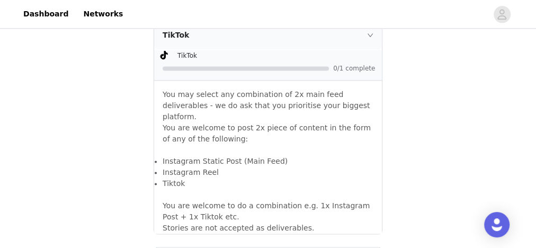
click at [321, 39] on div "TikTok" at bounding box center [268, 35] width 228 height 29
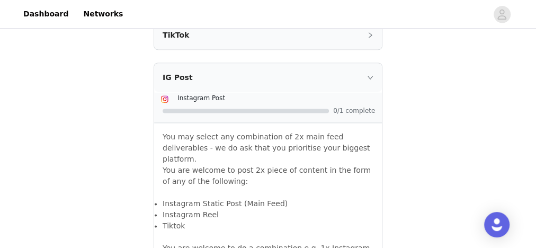
scroll to position [909, 0]
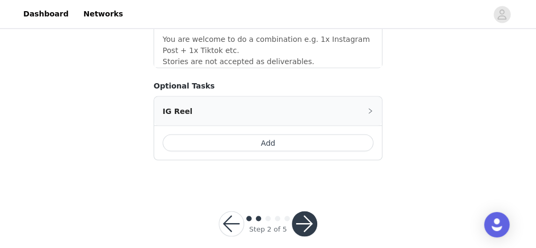
click at [308, 211] on button "button" at bounding box center [304, 223] width 25 height 25
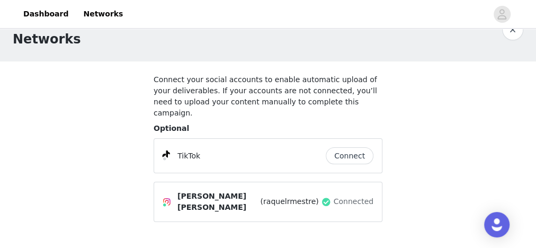
scroll to position [42, 0]
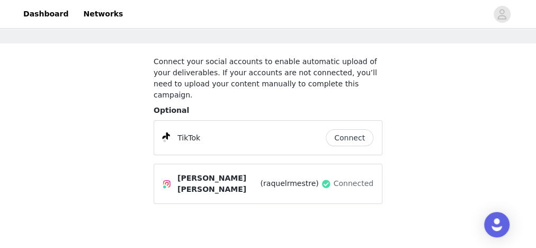
click at [349, 129] on button "Connect" at bounding box center [349, 137] width 48 height 17
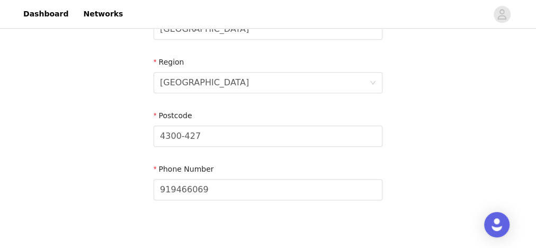
scroll to position [495, 0]
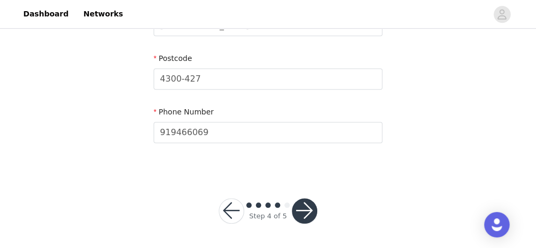
click at [307, 206] on button "button" at bounding box center [304, 210] width 25 height 25
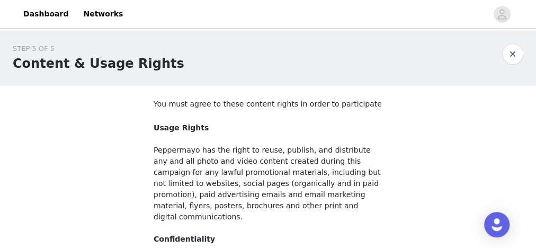
scroll to position [241, 0]
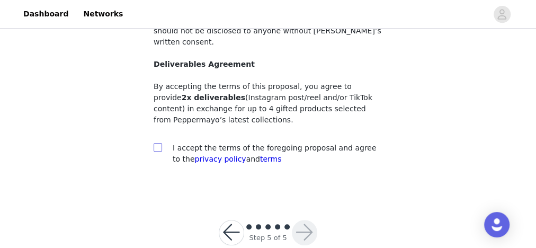
click at [159, 143] on input "checkbox" at bounding box center [156, 146] width 7 height 7
checkbox input "true"
click at [300, 220] on button "button" at bounding box center [304, 232] width 25 height 25
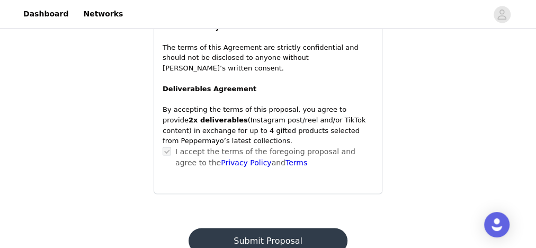
scroll to position [894, 0]
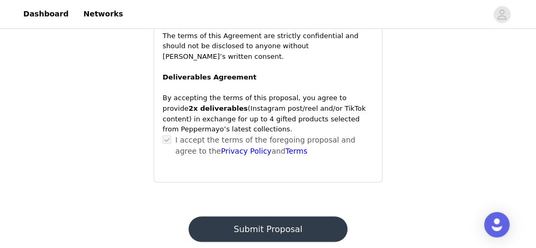
click at [269, 203] on footer "Submit Proposal Powered by | Help | Privacy | Terms" at bounding box center [268, 237] width 184 height 68
click at [269, 216] on button "Submit Proposal" at bounding box center [267, 228] width 158 height 25
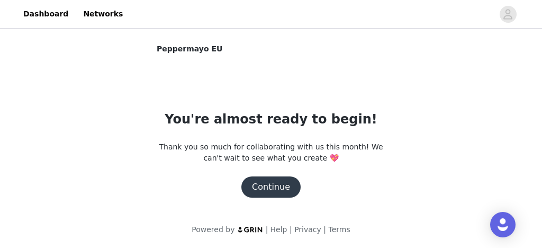
click at [264, 186] on button "Continue" at bounding box center [270, 186] width 59 height 21
